Goal: Information Seeking & Learning: Learn about a topic

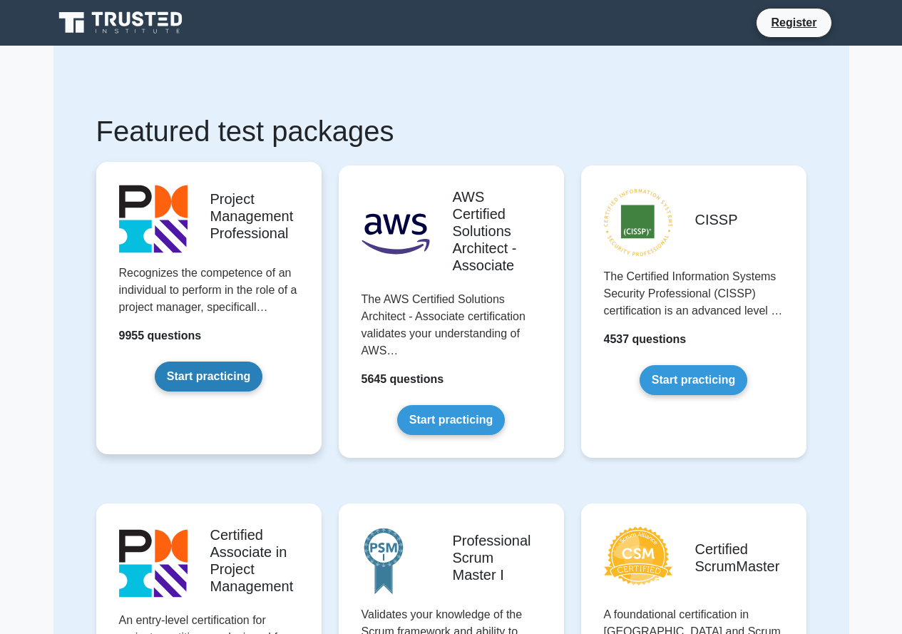
click at [227, 367] on link "Start practicing" at bounding box center [209, 377] width 108 height 30
